Goal: Use online tool/utility: Use online tool/utility

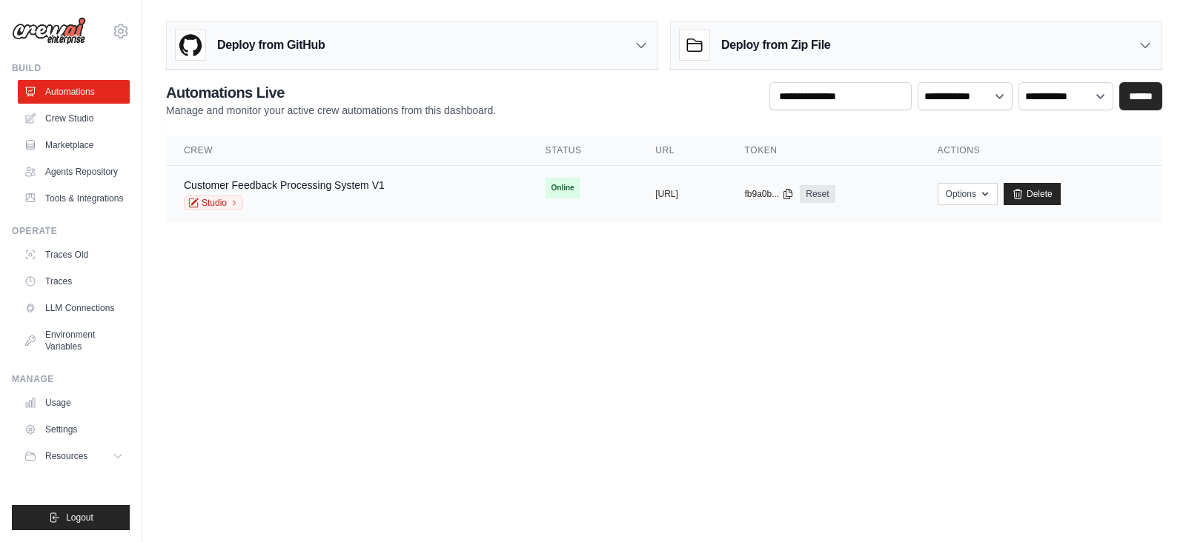
click at [368, 190] on div "Customer Feedback Processing System V1" at bounding box center [284, 185] width 201 height 15
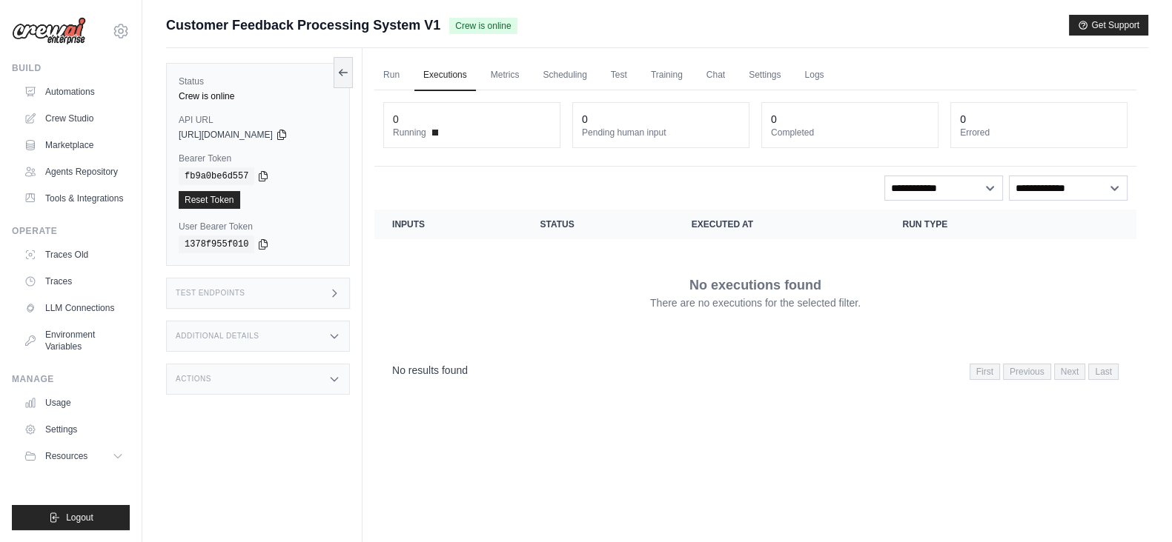
click at [290, 290] on div "Test Endpoints" at bounding box center [258, 293] width 184 height 31
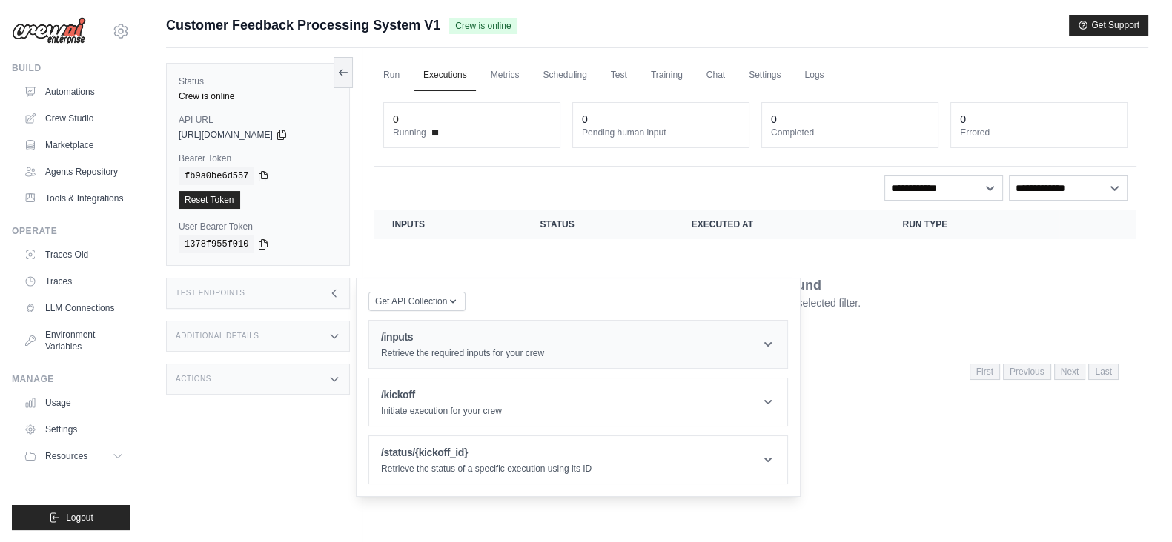
click at [438, 333] on h1 "/inputs" at bounding box center [462, 337] width 163 height 15
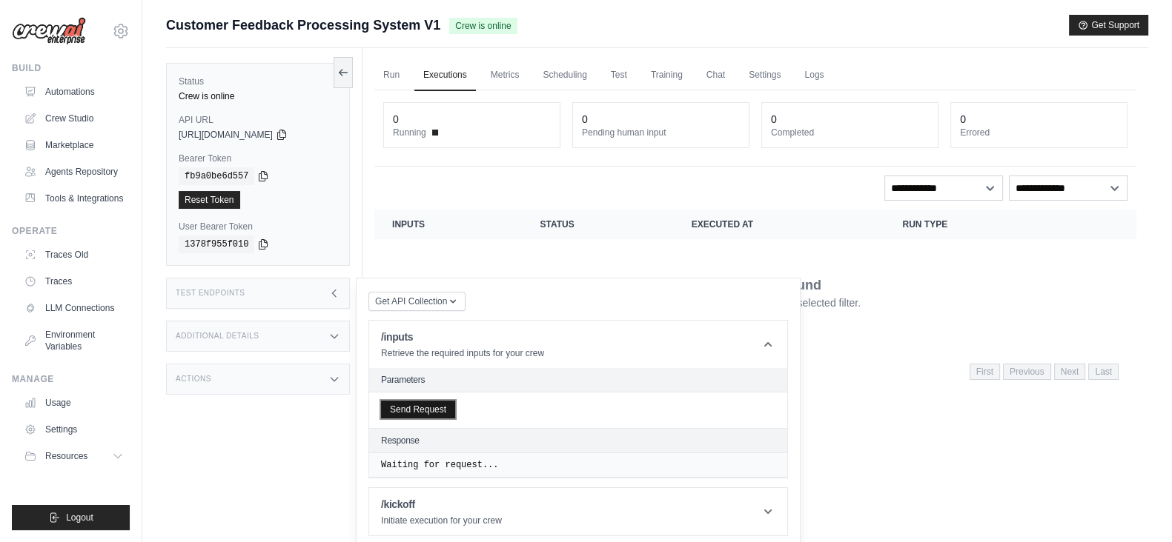
click at [399, 409] on button "Send Request" at bounding box center [418, 410] width 74 height 18
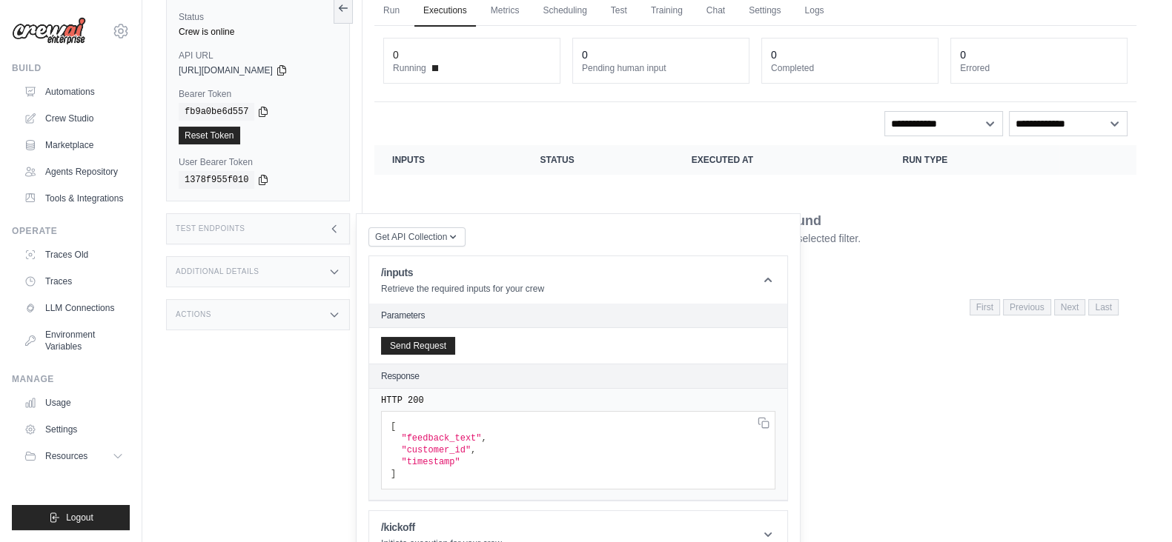
scroll to position [150, 0]
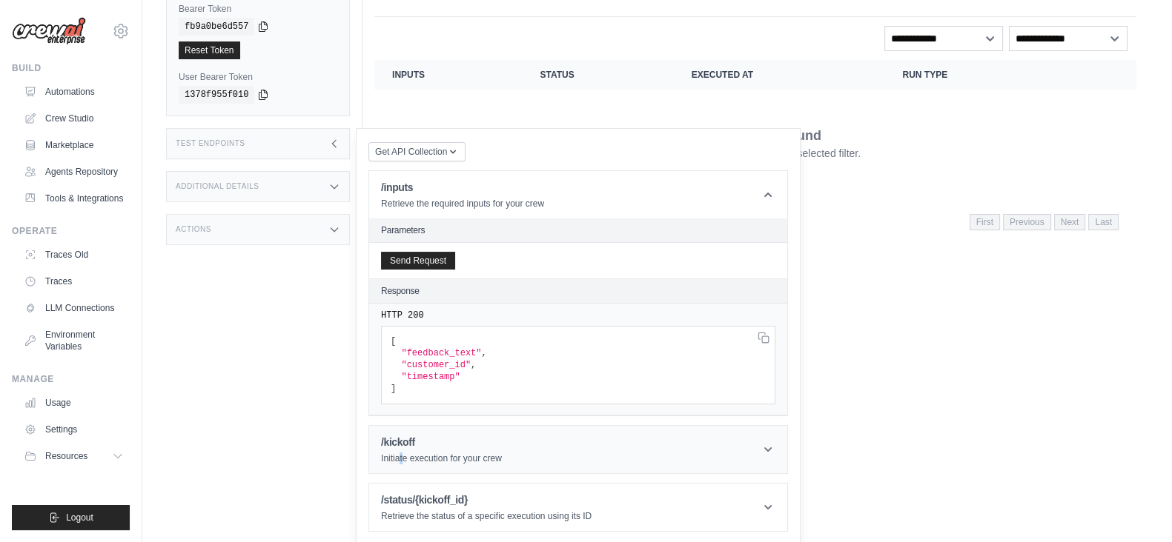
click at [400, 464] on header "/kickoff Initiate execution for your crew" at bounding box center [578, 449] width 418 height 47
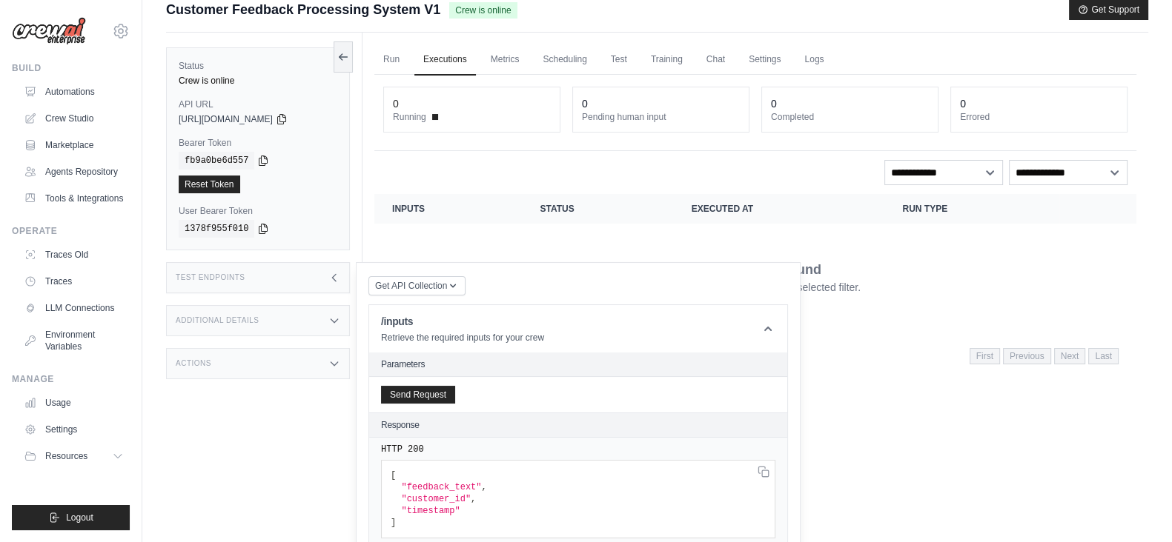
scroll to position [0, 0]
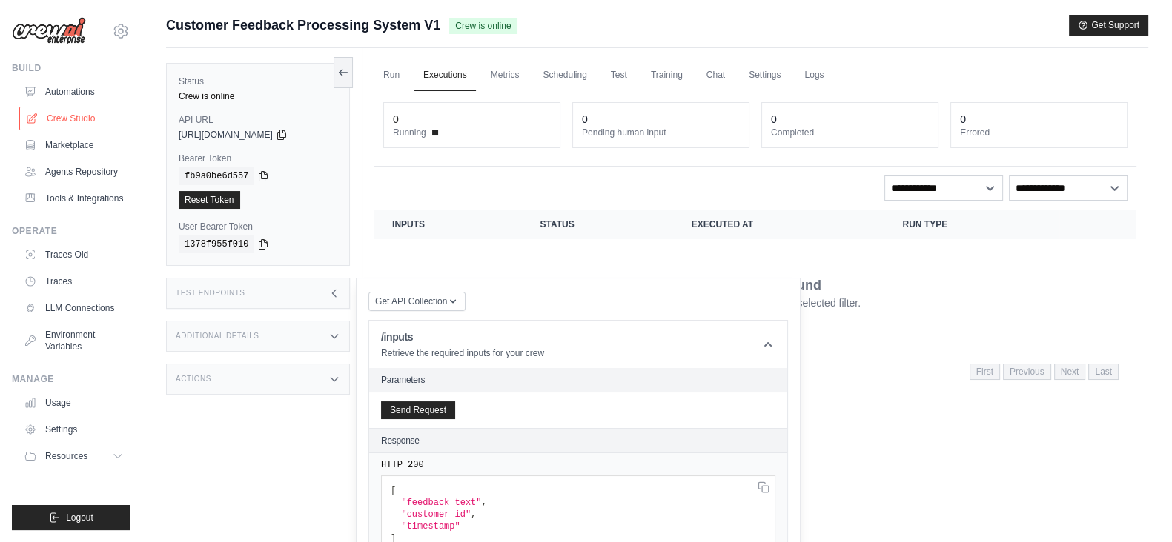
click at [67, 120] on link "Crew Studio" at bounding box center [75, 119] width 112 height 24
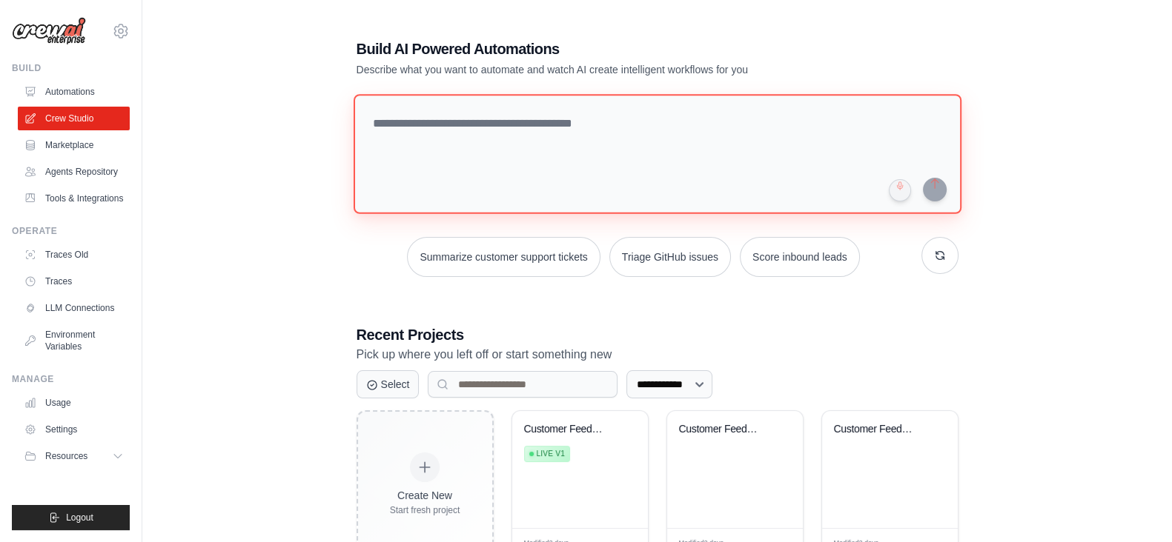
click at [449, 154] on textarea at bounding box center [657, 154] width 608 height 120
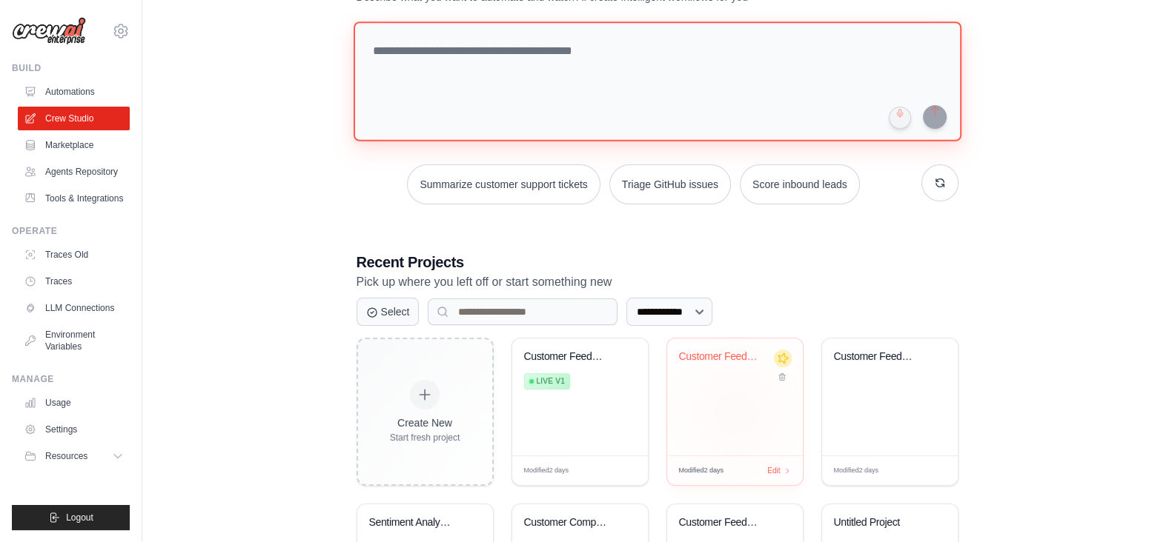
scroll to position [185, 0]
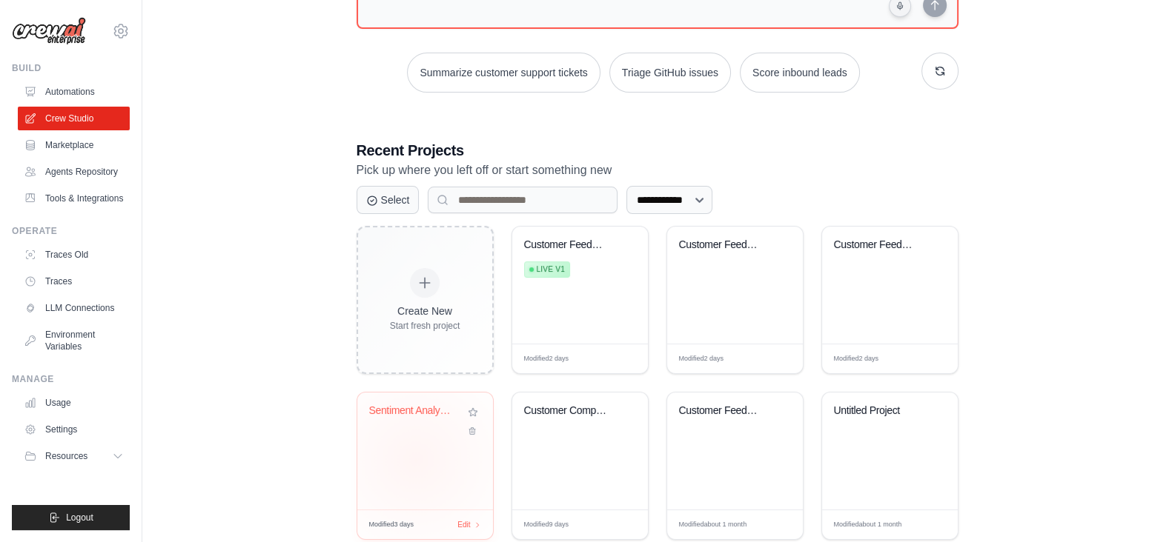
click at [415, 458] on div "Sentiment Analysis Engine" at bounding box center [425, 451] width 136 height 117
click at [55, 98] on link "Automations" at bounding box center [75, 92] width 112 height 24
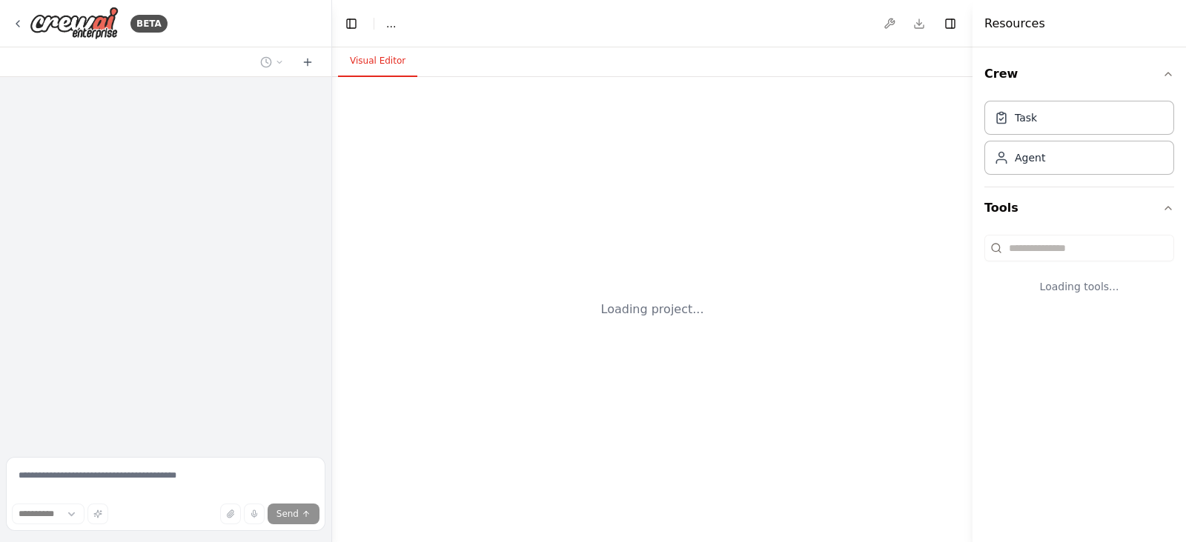
select select "****"
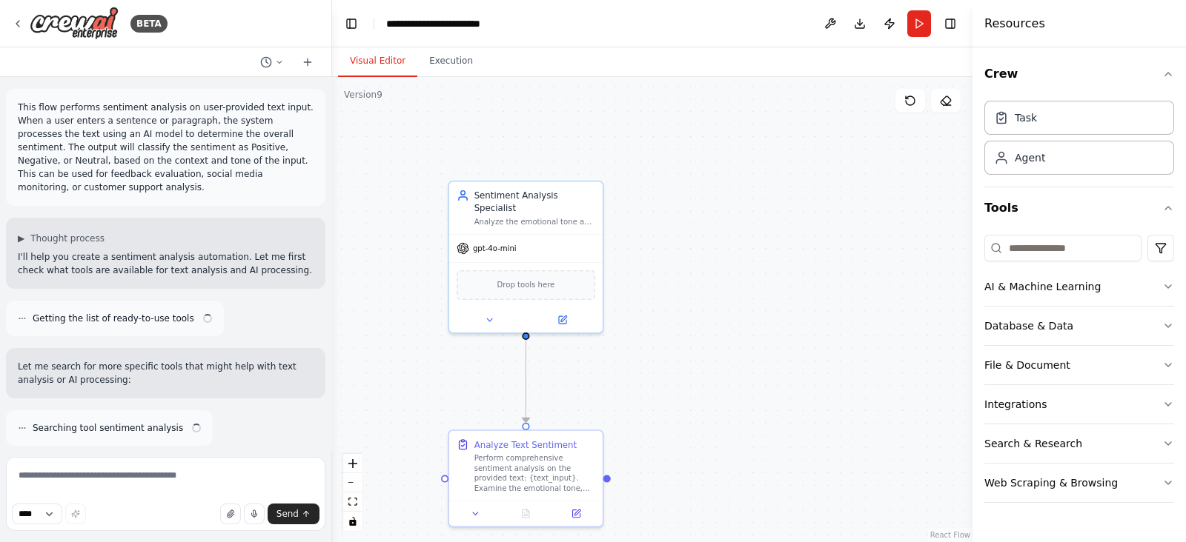
scroll to position [1034, 0]
